Goal: Information Seeking & Learning: Find contact information

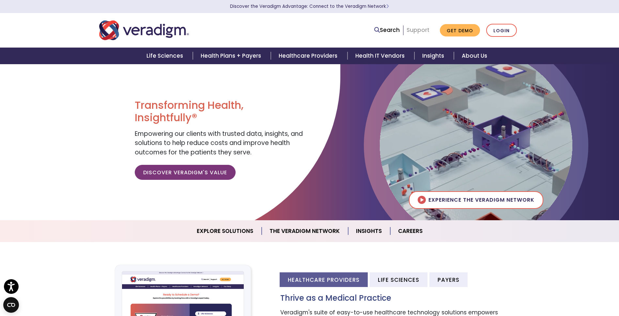
click at [416, 32] on link "Support" at bounding box center [418, 30] width 23 height 8
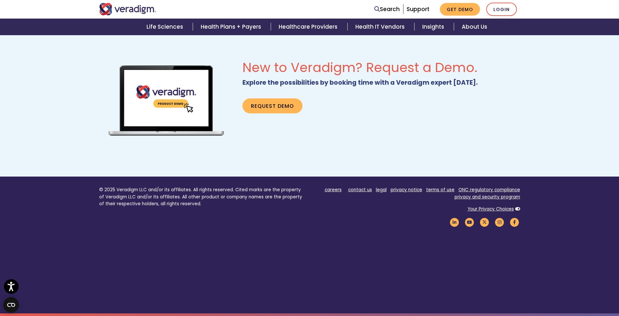
scroll to position [209, 0]
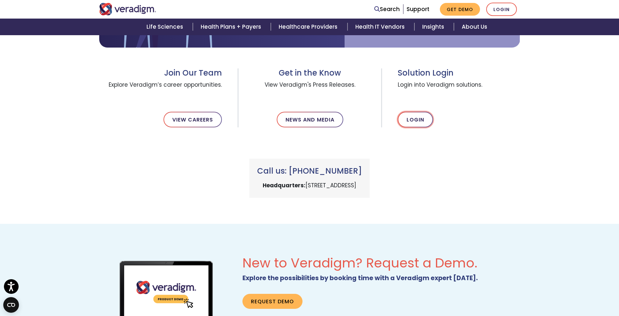
click at [423, 119] on link "Login" at bounding box center [415, 120] width 35 height 16
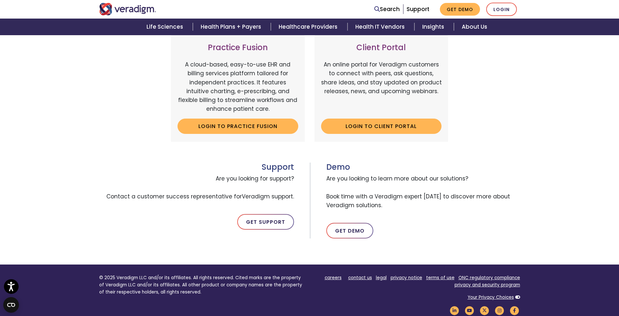
scroll to position [130, 0]
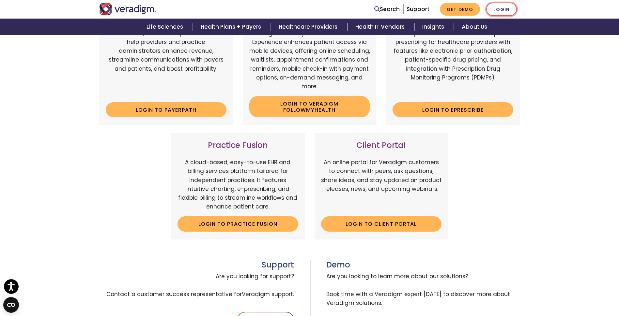
click at [499, 9] on link "Login" at bounding box center [501, 9] width 31 height 13
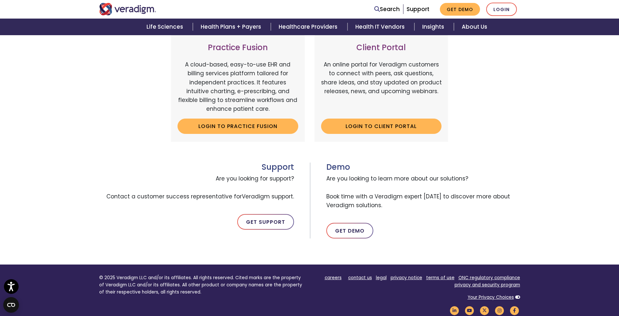
scroll to position [261, 0]
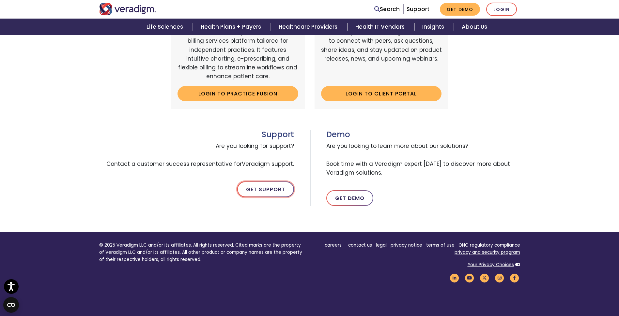
click at [258, 191] on link "Get Support" at bounding box center [265, 190] width 57 height 16
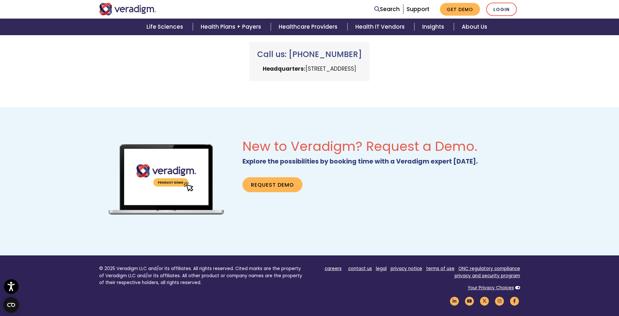
scroll to position [405, 0]
